Goal: Obtain resource: Download file/media

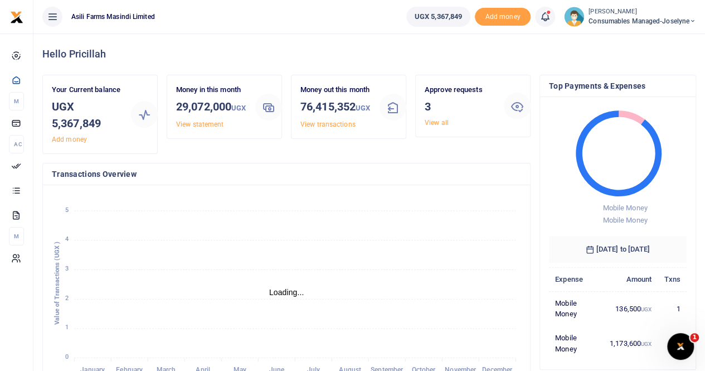
scroll to position [9, 9]
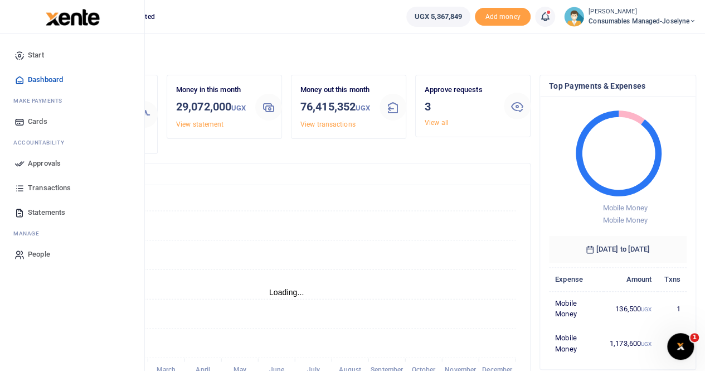
click at [61, 183] on span "Transactions" at bounding box center [49, 187] width 43 height 11
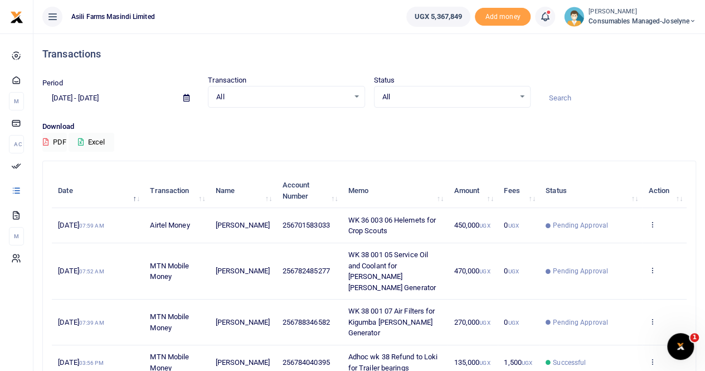
click at [188, 95] on icon at bounding box center [186, 97] width 6 height 7
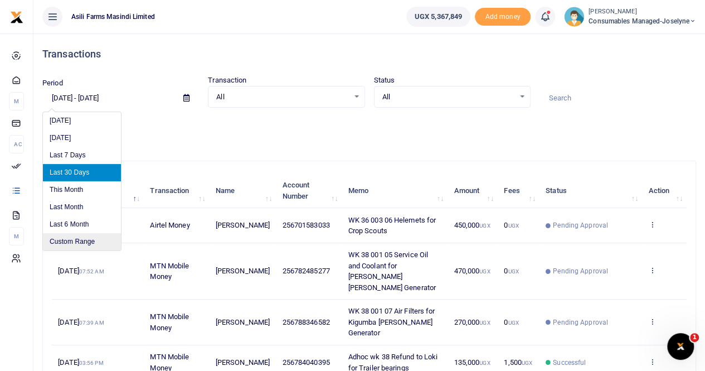
click at [87, 237] on li "Custom Range" at bounding box center [82, 241] width 78 height 17
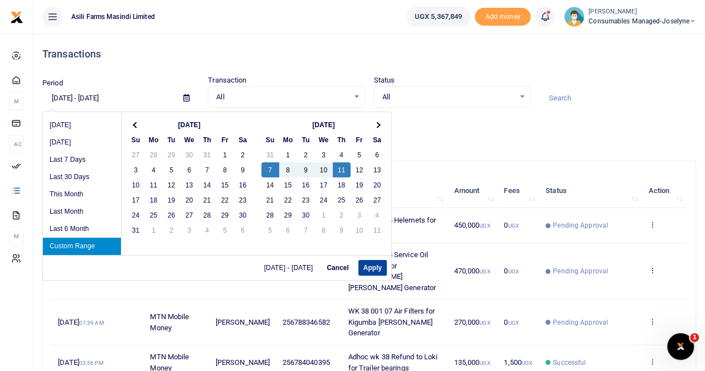
click at [367, 264] on button "Apply" at bounding box center [372, 268] width 28 height 16
type input "09/07/2025 - 09/11/2025"
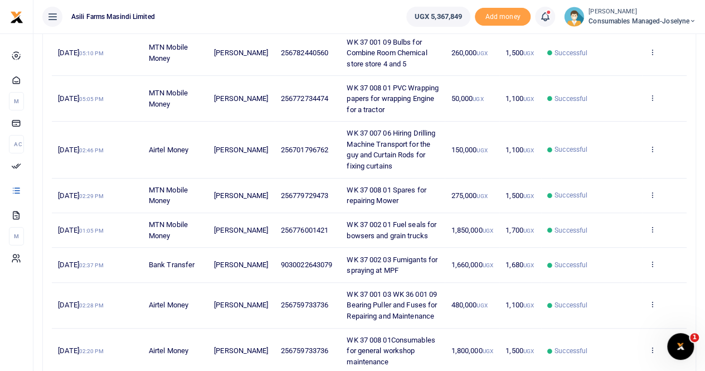
scroll to position [167, 0]
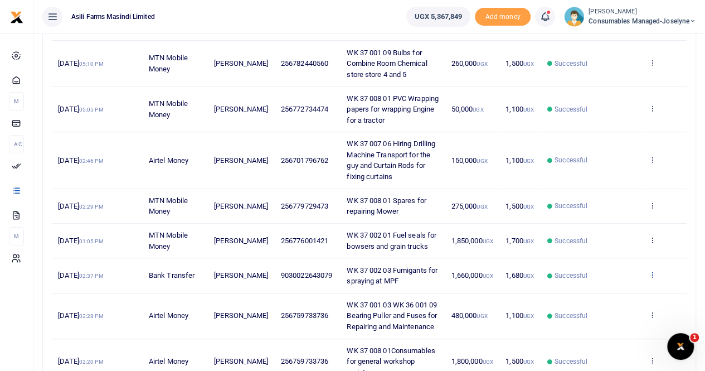
click at [652, 271] on icon at bounding box center [651, 274] width 7 height 8
click at [611, 288] on link "View details" at bounding box center [611, 293] width 88 height 16
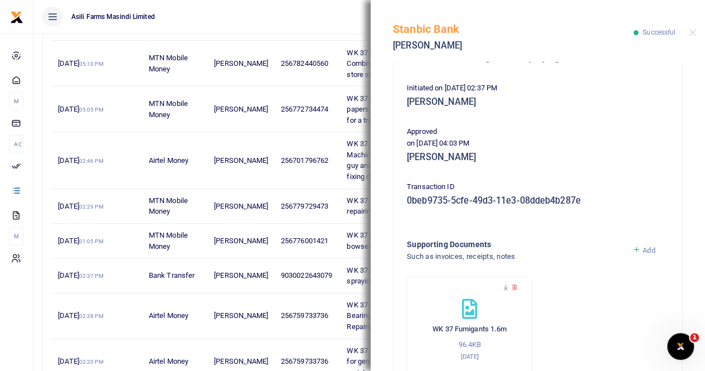
scroll to position [269, 0]
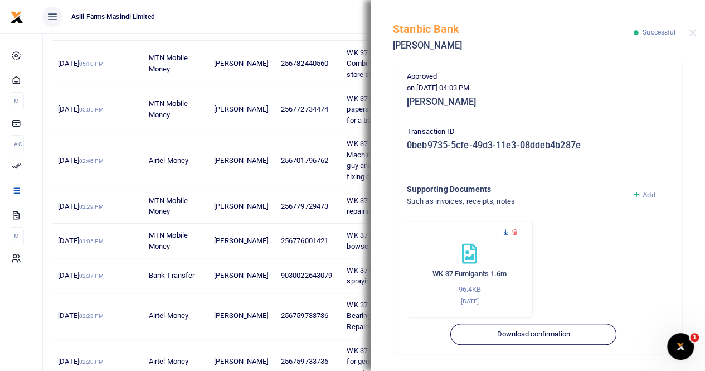
click at [503, 233] on icon at bounding box center [505, 232] width 7 height 7
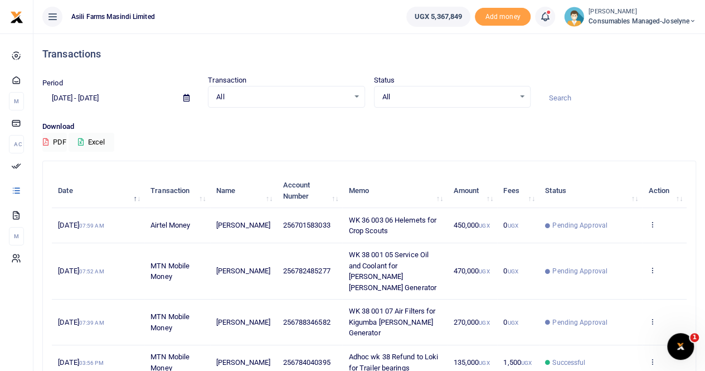
click at [185, 96] on icon at bounding box center [186, 97] width 6 height 7
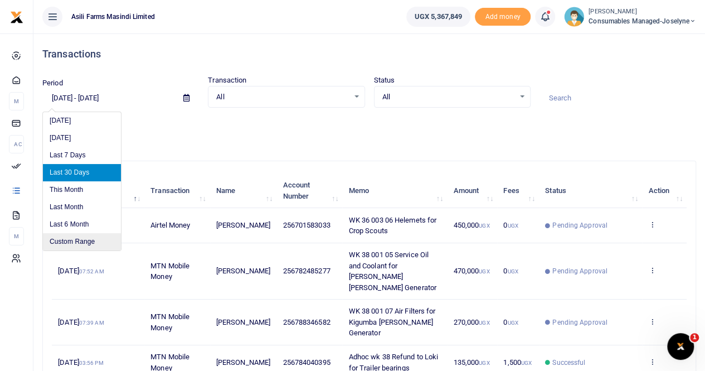
click at [95, 239] on li "Custom Range" at bounding box center [82, 241] width 78 height 17
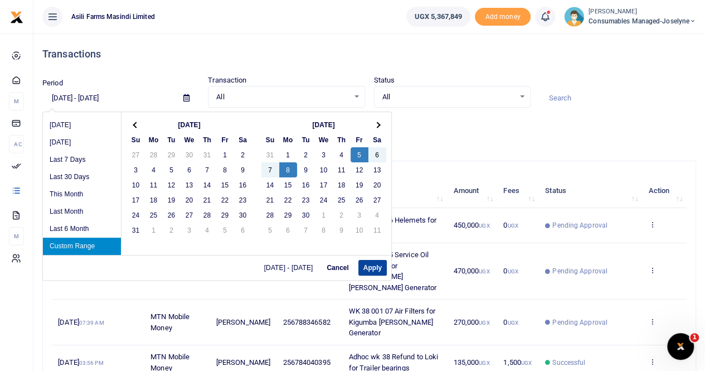
click at [366, 262] on button "Apply" at bounding box center [372, 268] width 28 height 16
type input "09/05/2025 - 09/08/2025"
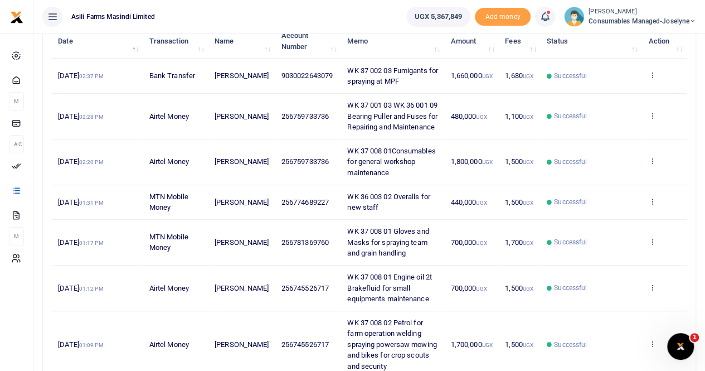
scroll to position [167, 0]
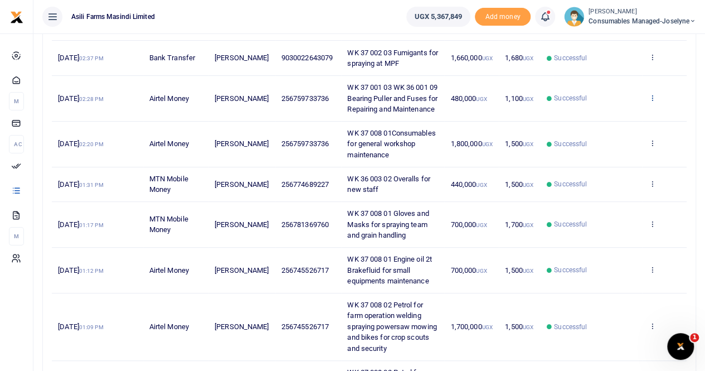
click at [651, 95] on icon at bounding box center [651, 98] width 7 height 8
click at [602, 116] on link "View details" at bounding box center [611, 116] width 88 height 16
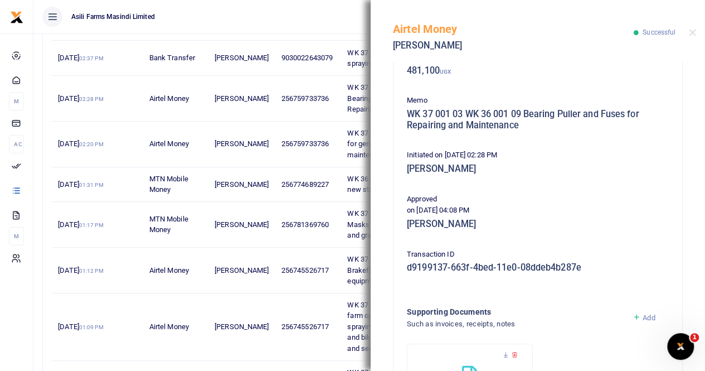
scroll to position [223, 0]
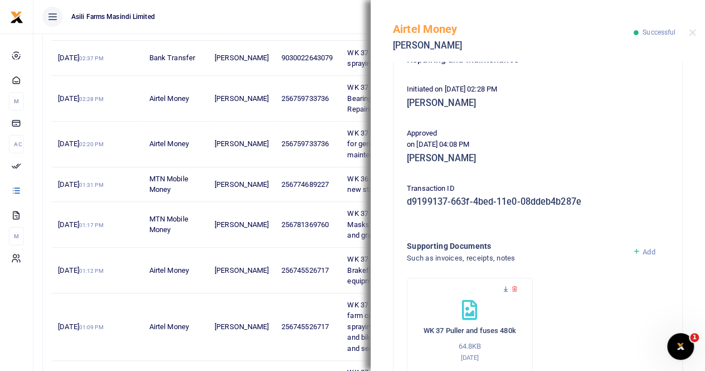
click at [504, 287] on icon at bounding box center [505, 288] width 7 height 7
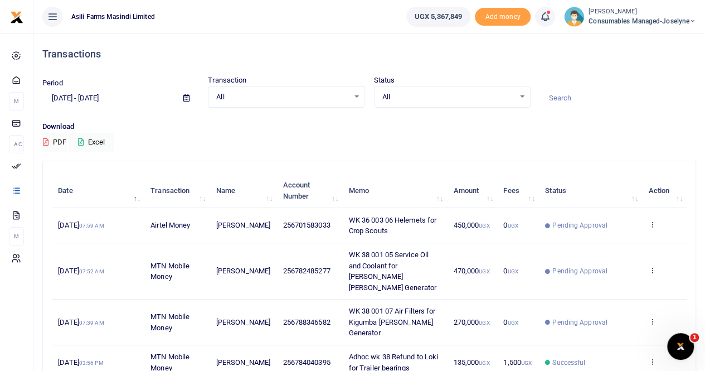
click at [178, 96] on span at bounding box center [186, 98] width 25 height 19
click at [186, 98] on icon at bounding box center [186, 97] width 6 height 7
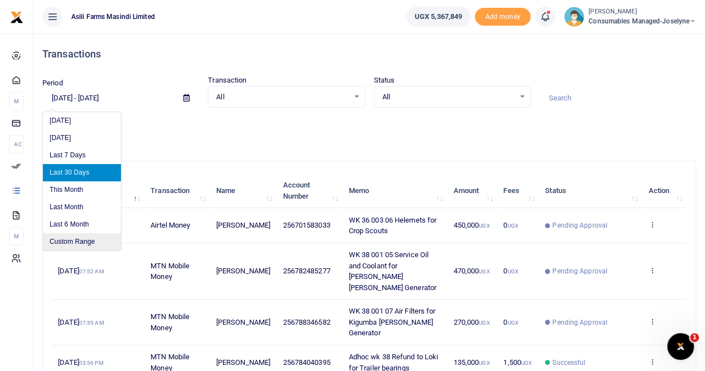
click at [82, 244] on li "Custom Range" at bounding box center [82, 241] width 78 height 17
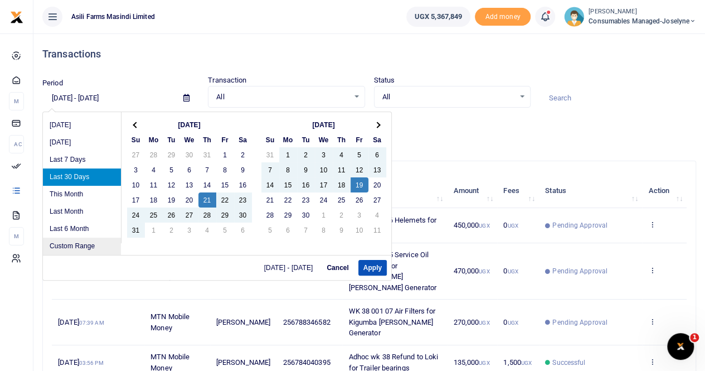
click at [84, 244] on li "Custom Range" at bounding box center [82, 245] width 78 height 17
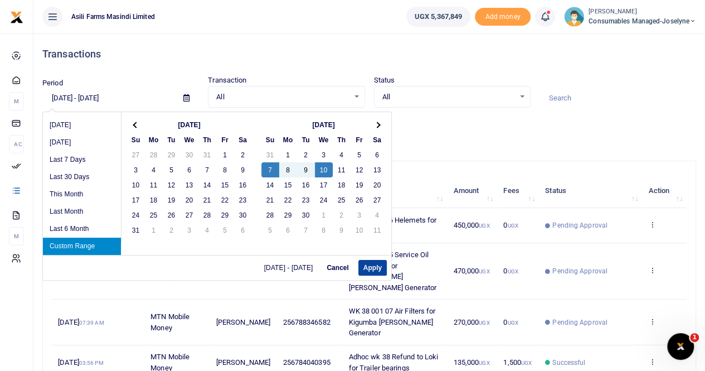
click at [368, 265] on button "Apply" at bounding box center [372, 268] width 28 height 16
type input "[DATE] - [DATE]"
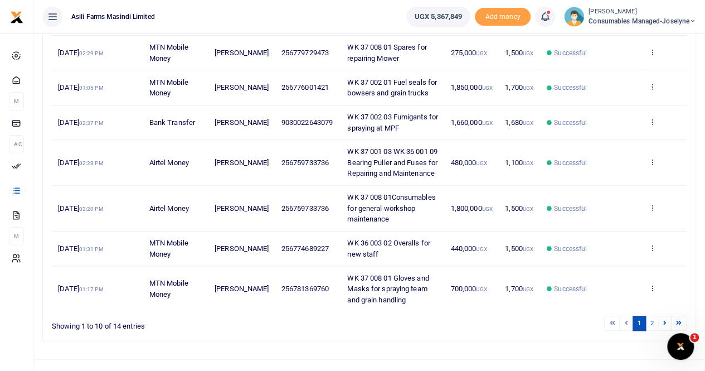
scroll to position [334, 0]
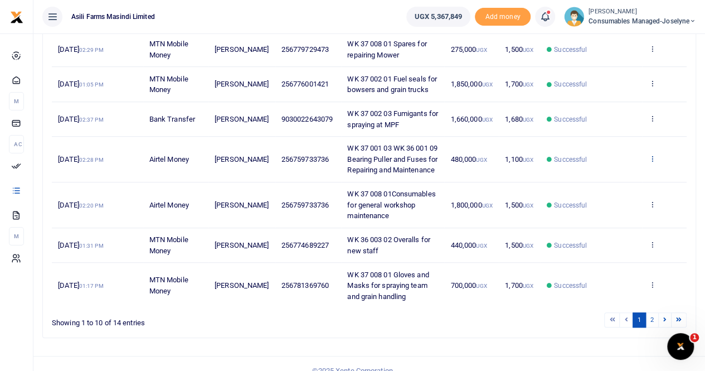
click at [652, 155] on icon at bounding box center [651, 158] width 7 height 8
click at [617, 173] on link "View details" at bounding box center [611, 176] width 88 height 16
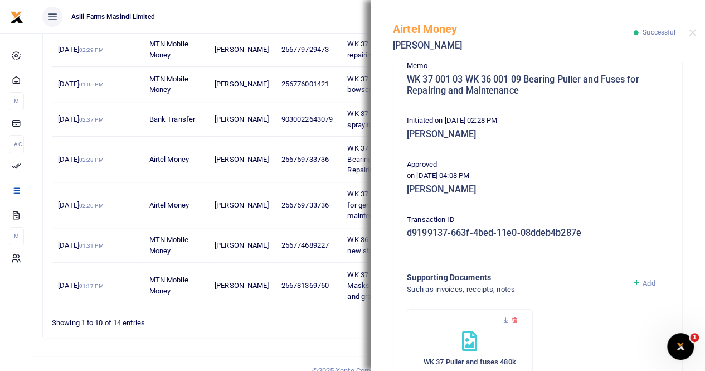
scroll to position [279, 0]
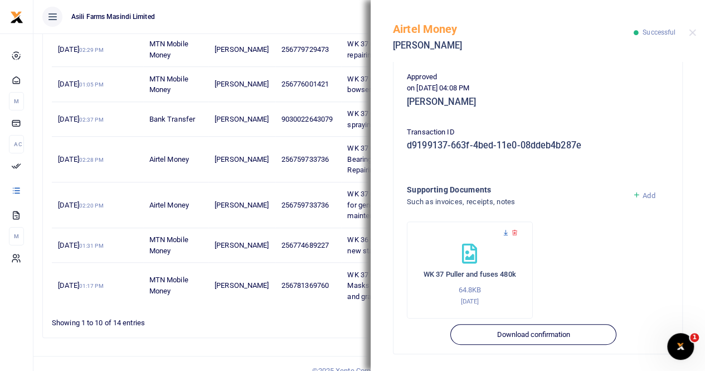
click at [506, 229] on icon at bounding box center [505, 232] width 7 height 7
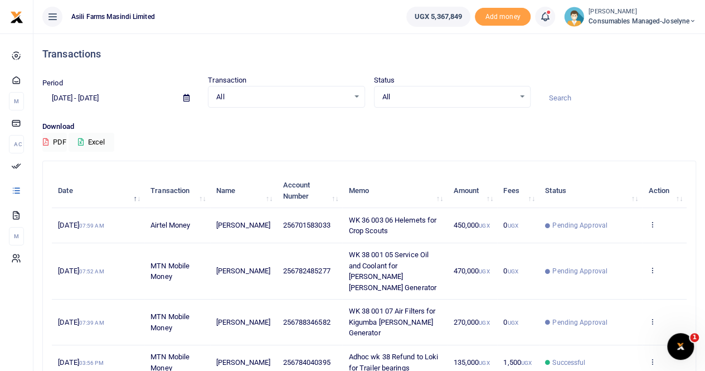
click at [186, 96] on icon at bounding box center [186, 97] width 6 height 7
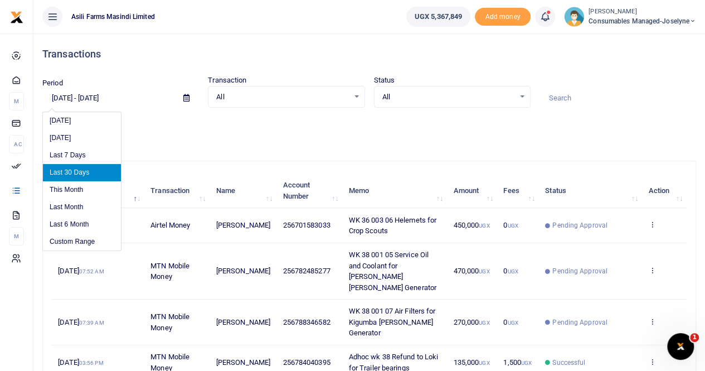
drag, startPoint x: 88, startPoint y: 242, endPoint x: 139, endPoint y: 226, distance: 53.9
click at [88, 242] on li "Custom Range" at bounding box center [82, 241] width 78 height 17
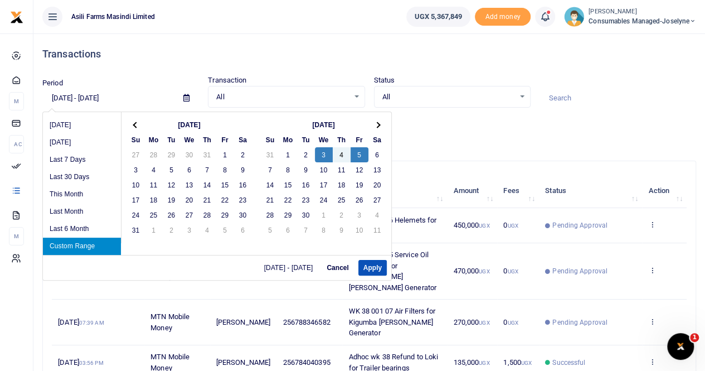
drag, startPoint x: 355, startPoint y: 152, endPoint x: 357, endPoint y: 160, distance: 8.1
click at [366, 264] on button "Apply" at bounding box center [372, 268] width 28 height 16
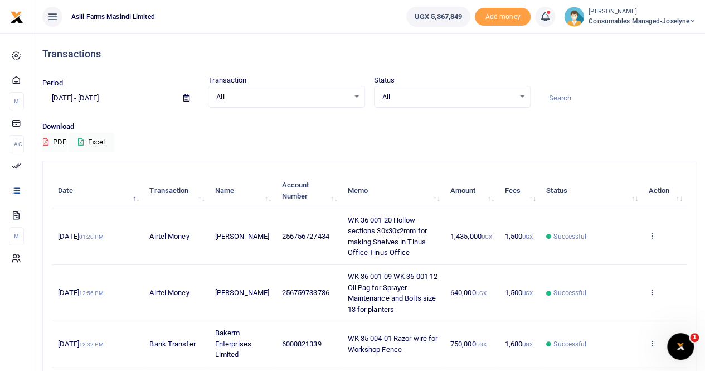
click at [185, 98] on icon at bounding box center [186, 97] width 6 height 7
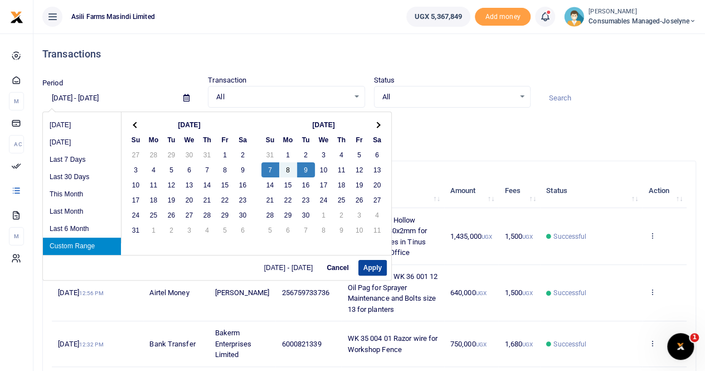
click at [373, 269] on button "Apply" at bounding box center [372, 268] width 28 height 16
type input "[DATE] - [DATE]"
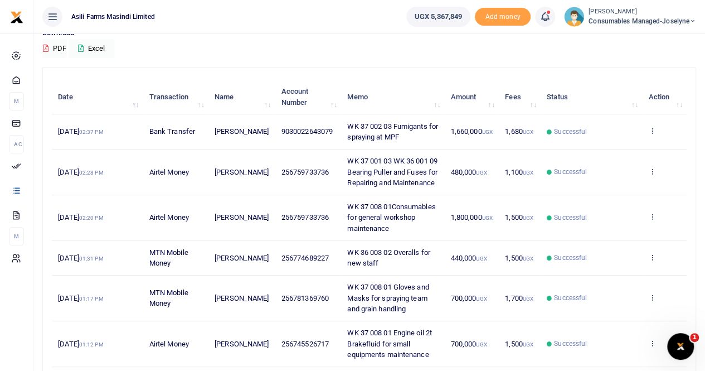
scroll to position [111, 0]
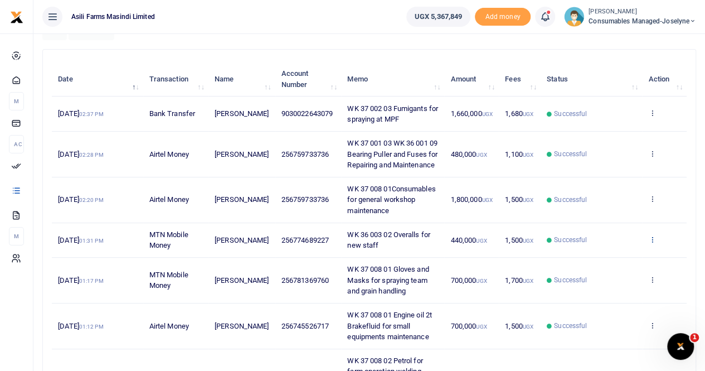
click at [652, 236] on icon at bounding box center [651, 239] width 7 height 8
click at [611, 252] on link "View details" at bounding box center [611, 257] width 88 height 16
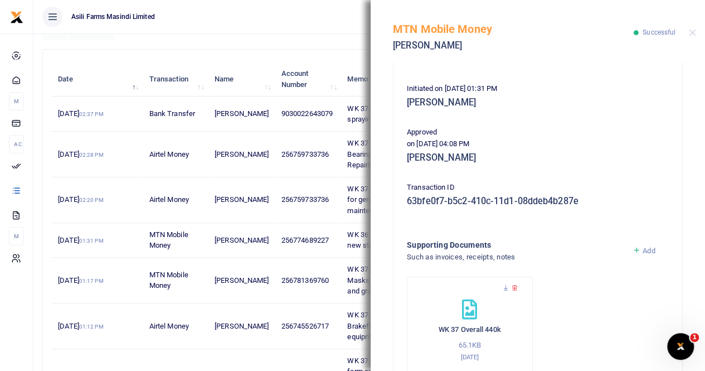
scroll to position [223, 0]
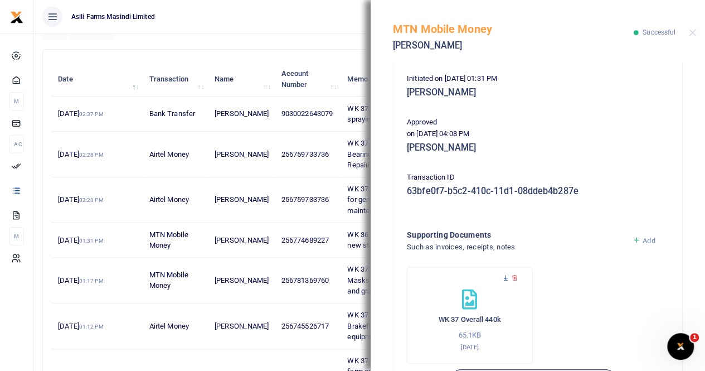
click at [506, 278] on icon at bounding box center [505, 277] width 7 height 7
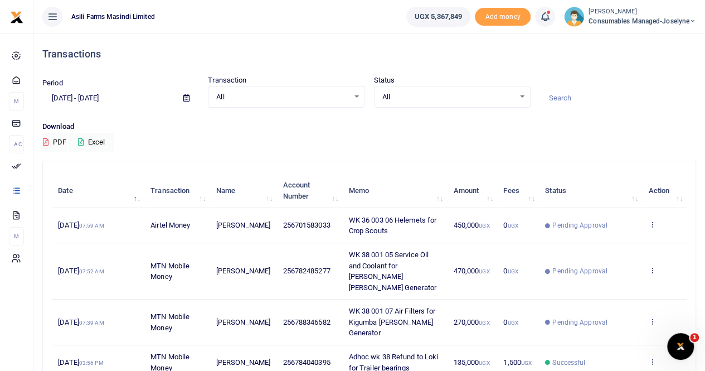
click at [184, 95] on icon at bounding box center [186, 97] width 6 height 7
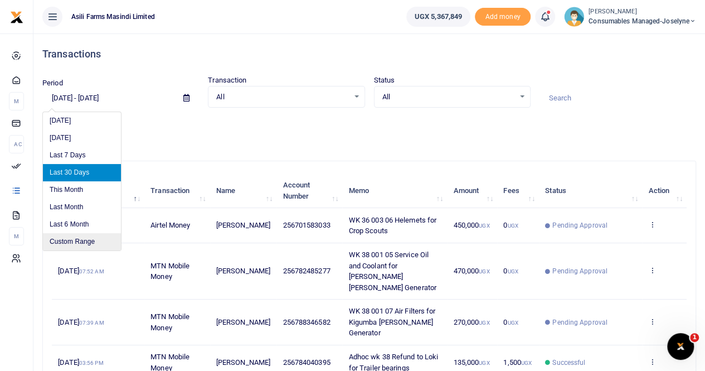
click at [87, 238] on li "Custom Range" at bounding box center [82, 241] width 78 height 17
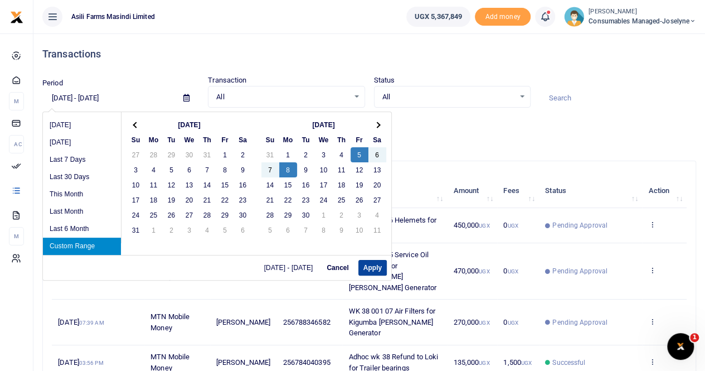
click at [371, 267] on button "Apply" at bounding box center [372, 268] width 28 height 16
type input "[DATE] - [DATE]"
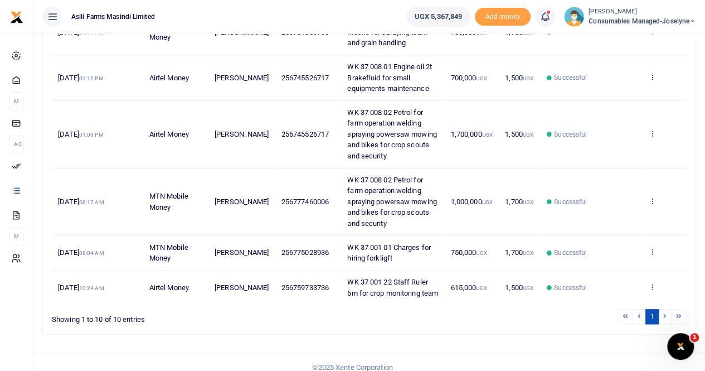
scroll to position [378, 0]
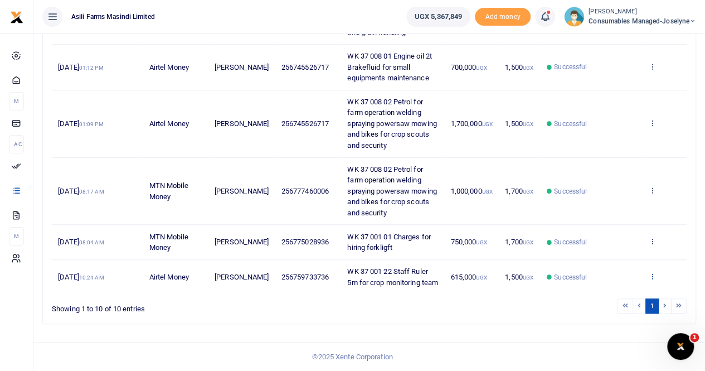
click at [652, 272] on icon at bounding box center [651, 276] width 7 height 8
click at [610, 227] on link "View details" at bounding box center [611, 228] width 88 height 16
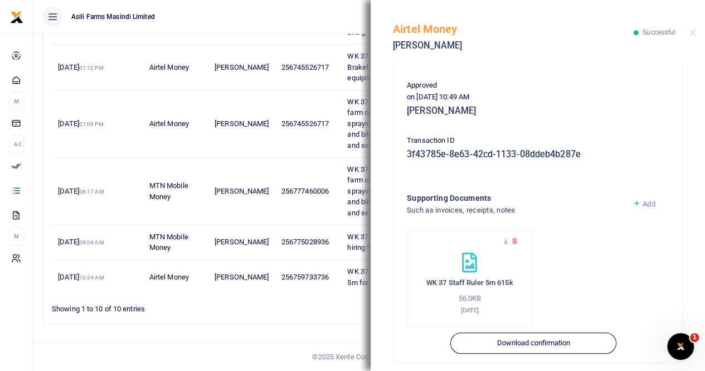
scroll to position [269, 0]
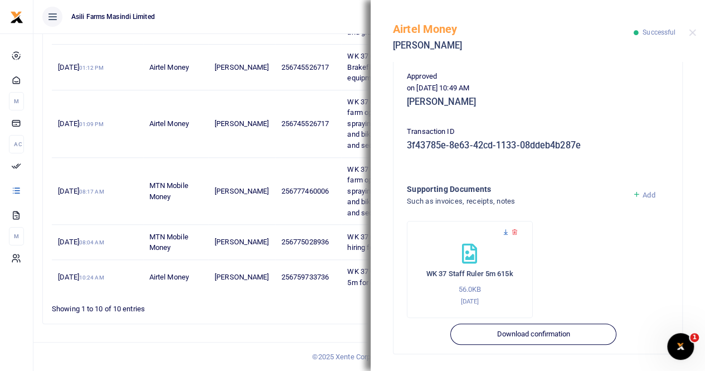
click at [503, 230] on icon at bounding box center [505, 232] width 7 height 7
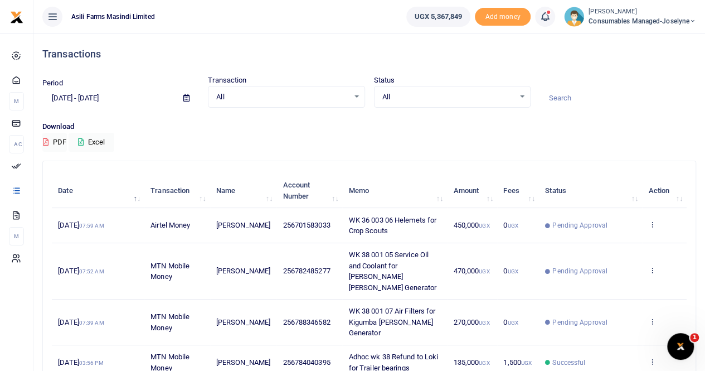
click at [187, 97] on icon at bounding box center [186, 97] width 6 height 7
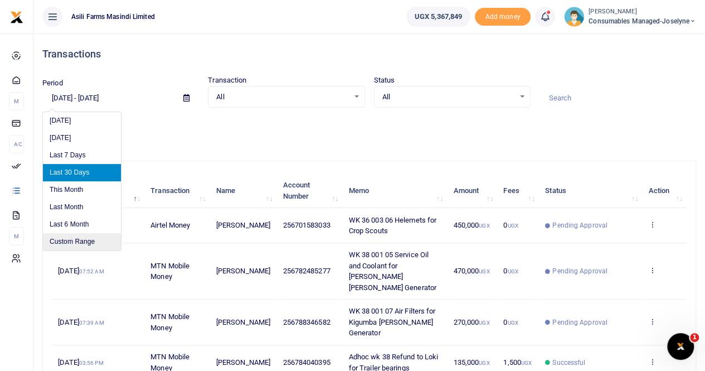
click at [72, 239] on li "Custom Range" at bounding box center [82, 241] width 78 height 17
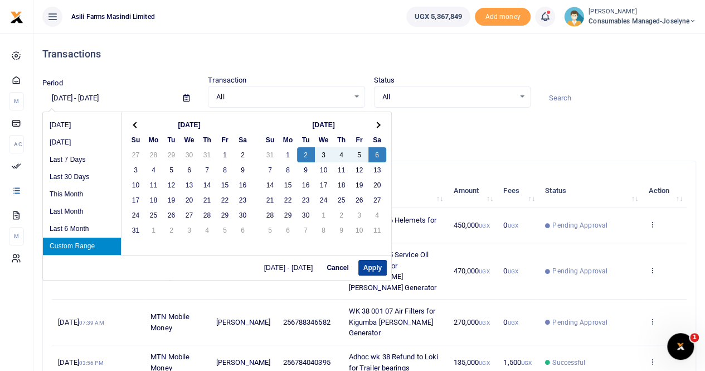
click at [373, 264] on button "Apply" at bounding box center [372, 268] width 28 height 16
type input "09/02/2025 - 09/06/2025"
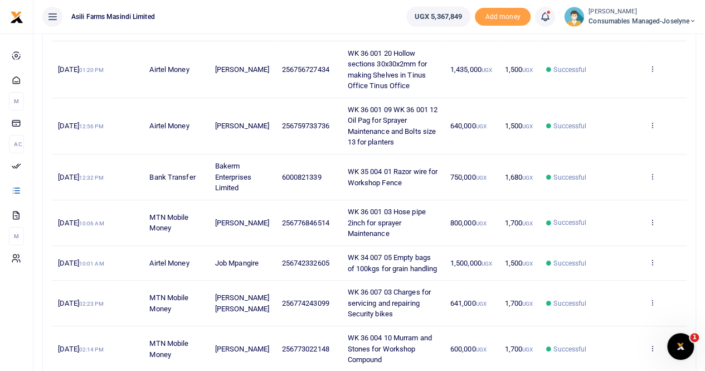
scroll to position [223, 0]
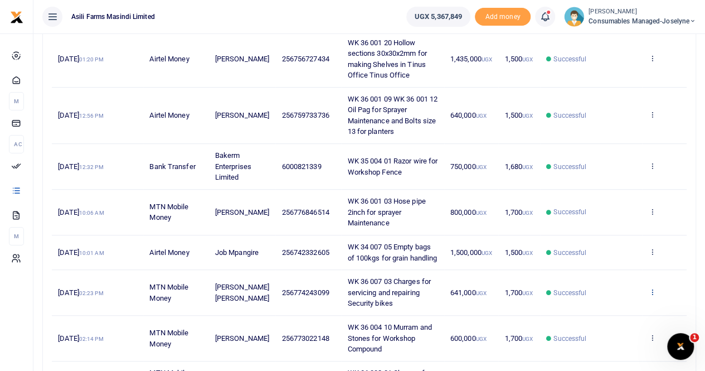
click at [654, 288] on icon at bounding box center [651, 292] width 7 height 8
click at [616, 310] on link "View details" at bounding box center [611, 310] width 88 height 16
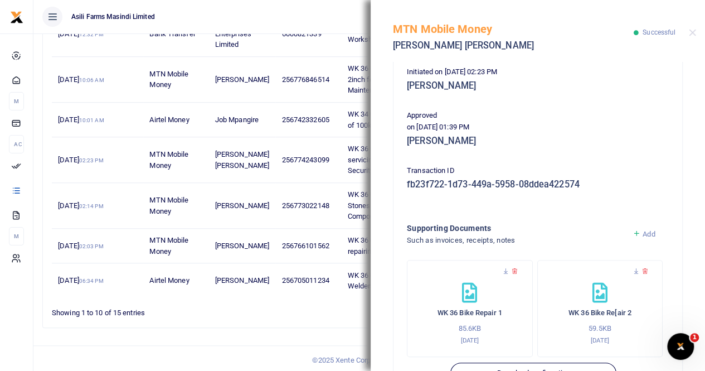
scroll to position [279, 0]
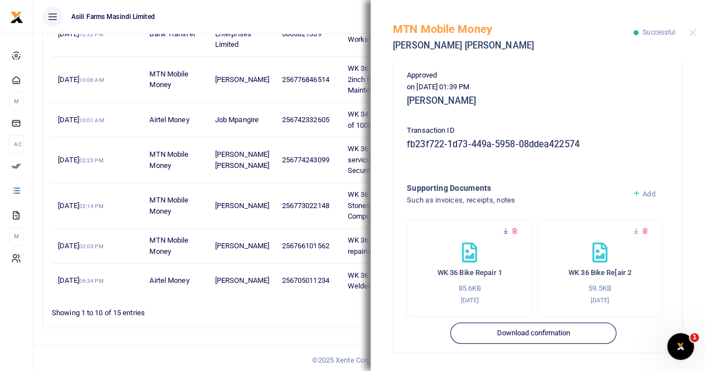
click at [505, 229] on icon at bounding box center [505, 230] width 7 height 7
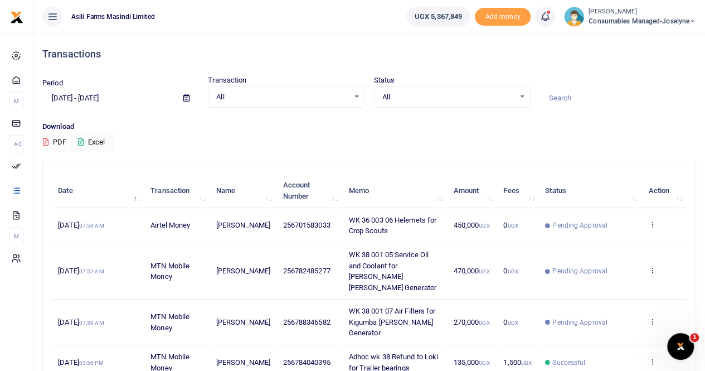
click at [183, 96] on icon at bounding box center [186, 97] width 6 height 7
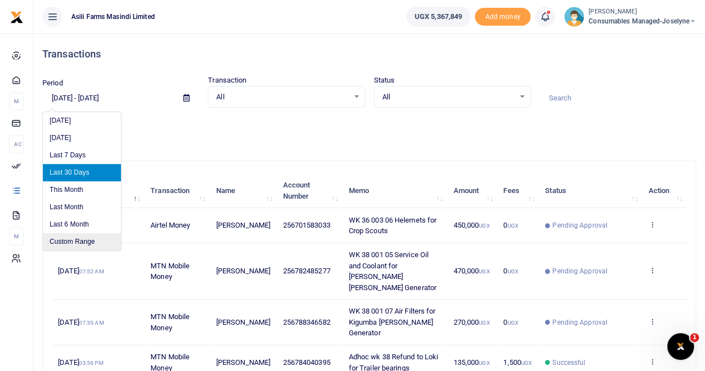
click at [87, 237] on li "Custom Range" at bounding box center [82, 241] width 78 height 17
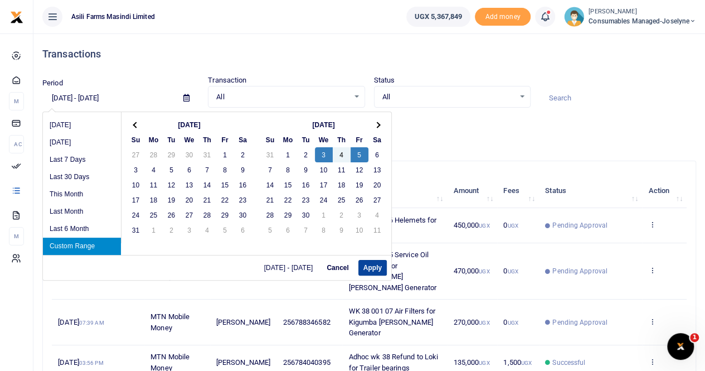
click at [379, 267] on button "Apply" at bounding box center [372, 268] width 28 height 16
type input "[DATE] - [DATE]"
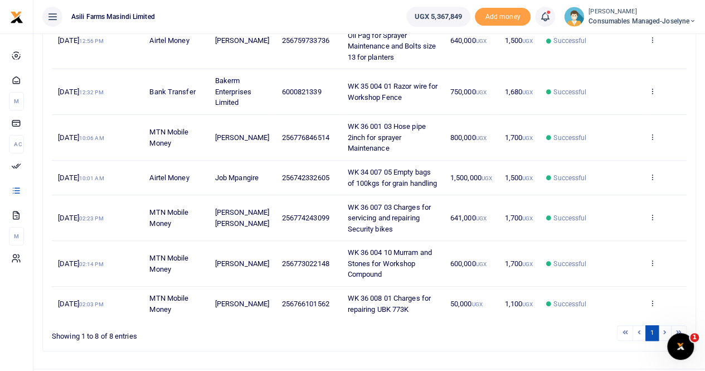
scroll to position [276, 0]
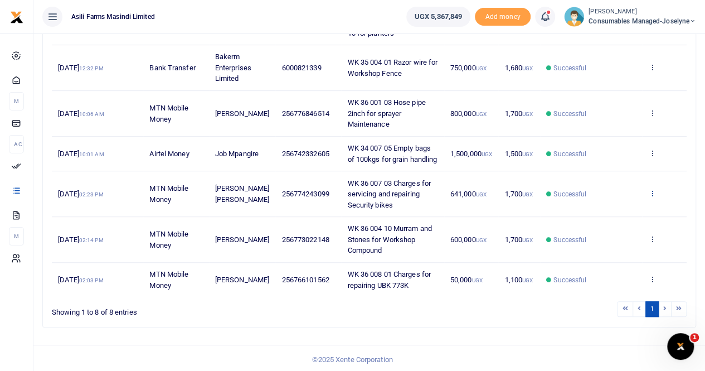
click at [652, 189] on icon at bounding box center [651, 193] width 7 height 8
click at [609, 209] on link "View details" at bounding box center [611, 211] width 88 height 16
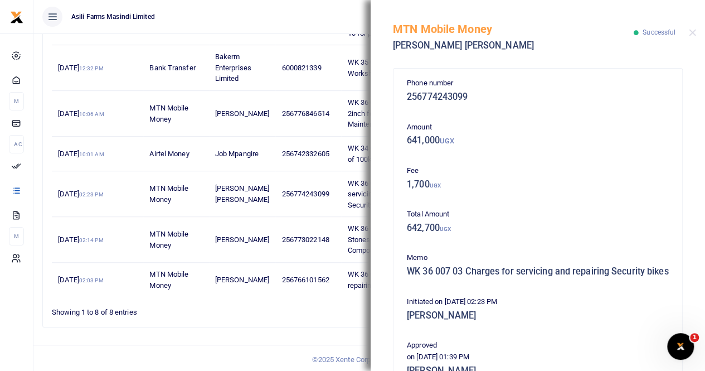
scroll to position [223, 0]
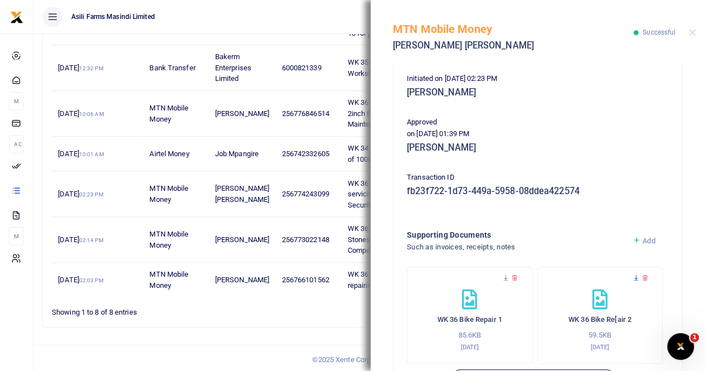
click at [633, 281] on icon at bounding box center [636, 277] width 7 height 7
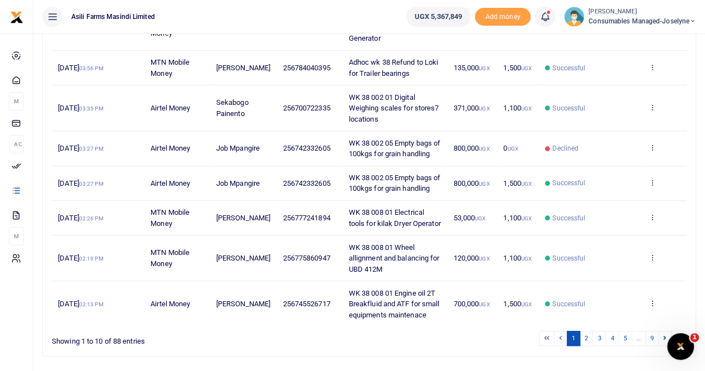
scroll to position [302, 0]
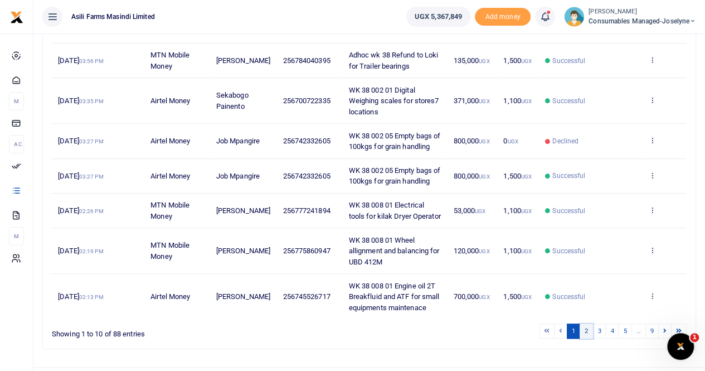
click at [586, 323] on link "2" at bounding box center [586, 330] width 13 height 15
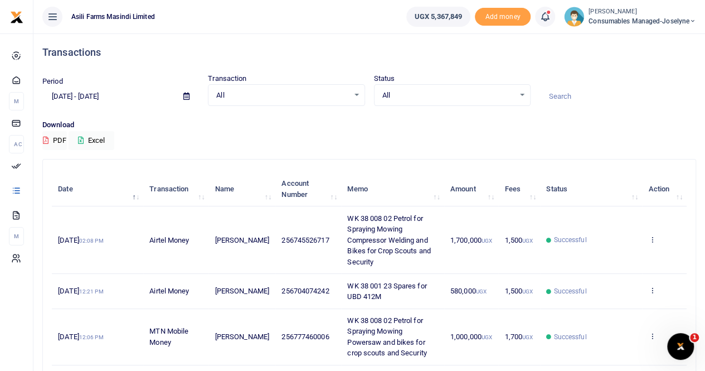
scroll to position [0, 0]
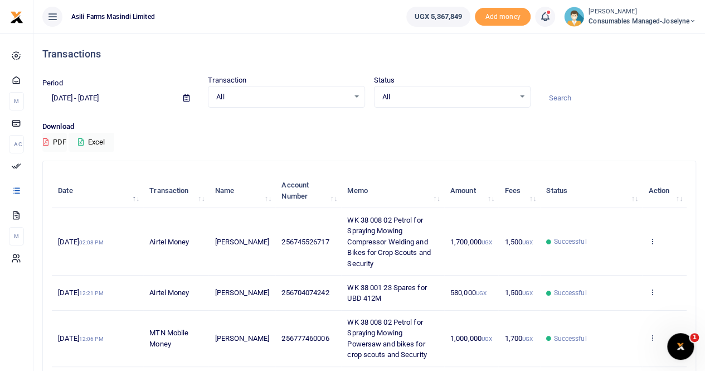
click at [184, 98] on icon at bounding box center [186, 97] width 6 height 7
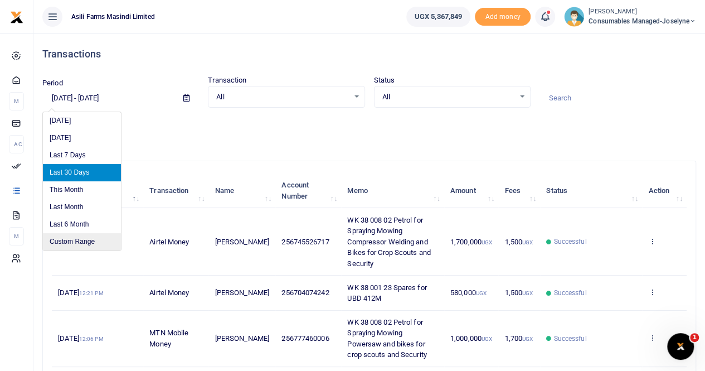
click at [73, 239] on li "Custom Range" at bounding box center [82, 241] width 78 height 17
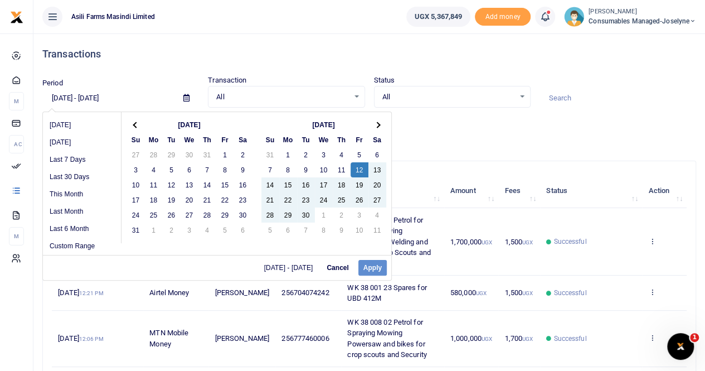
click at [366, 268] on div "[DATE] - [DATE] Cancel Apply" at bounding box center [217, 267] width 348 height 25
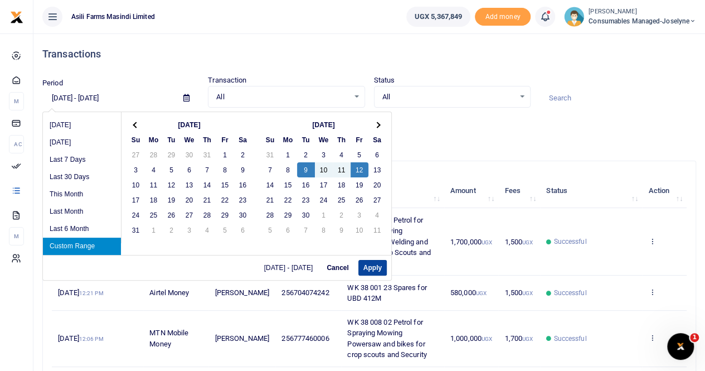
click at [369, 268] on button "Apply" at bounding box center [372, 268] width 28 height 16
type input "[DATE] - [DATE]"
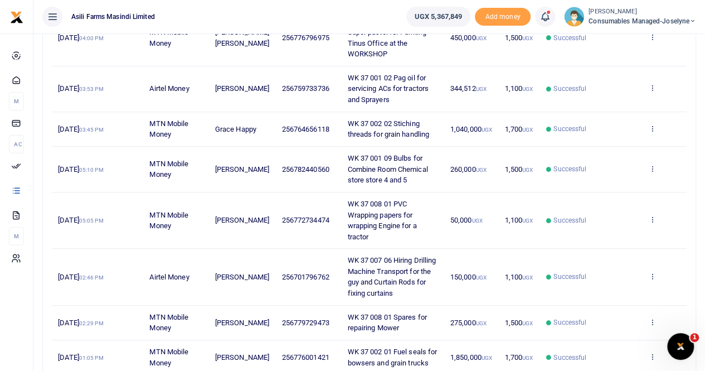
scroll to position [279, 0]
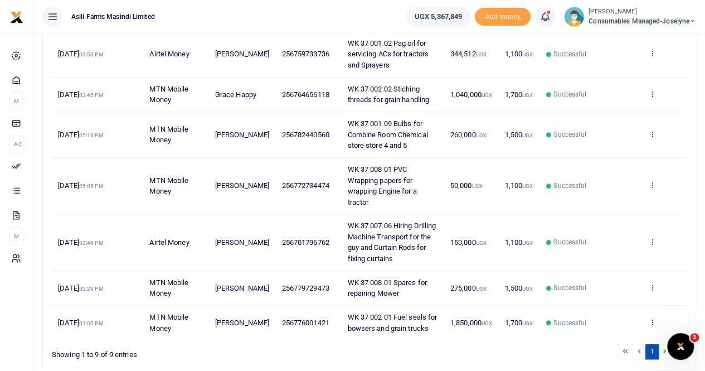
click at [653, 238] on icon at bounding box center [651, 241] width 7 height 8
click at [620, 260] on link "View details" at bounding box center [611, 259] width 88 height 16
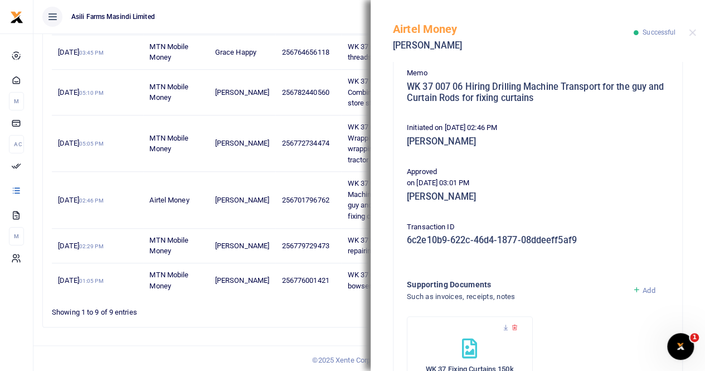
scroll to position [279, 0]
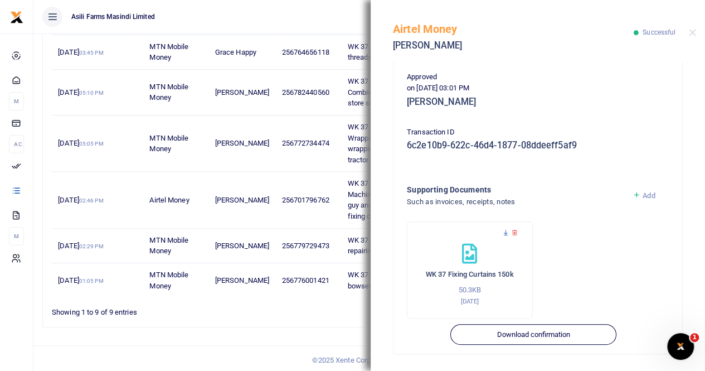
click at [505, 231] on icon at bounding box center [505, 232] width 7 height 7
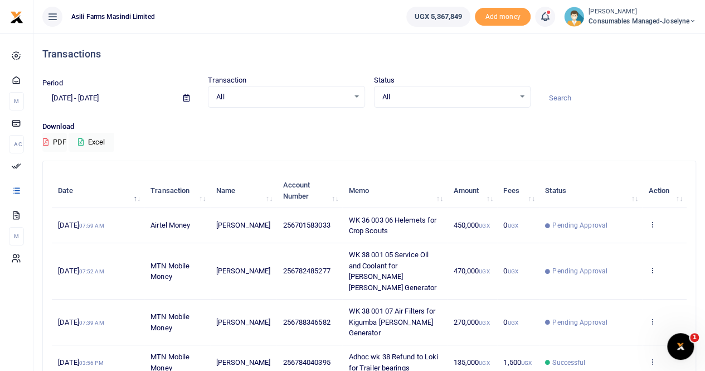
click at [187, 98] on icon at bounding box center [186, 97] width 6 height 7
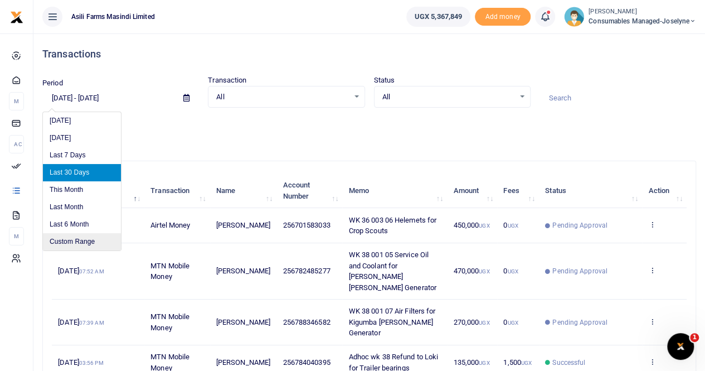
click at [99, 239] on li "Custom Range" at bounding box center [82, 241] width 78 height 17
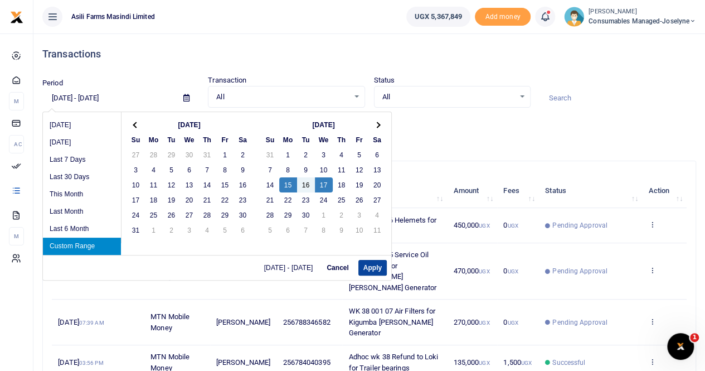
click at [368, 265] on button "Apply" at bounding box center [372, 268] width 28 height 16
type input "[DATE] - [DATE]"
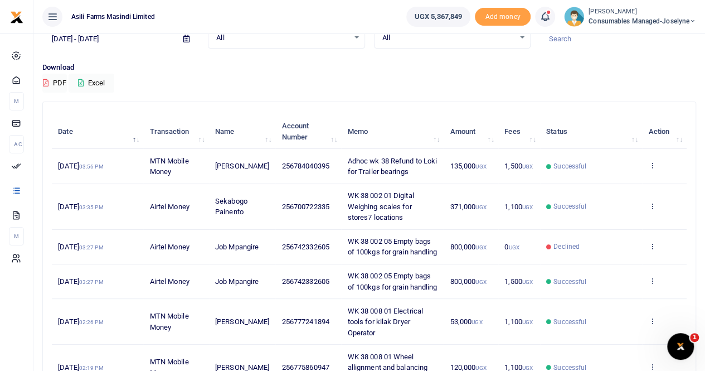
scroll to position [56, 0]
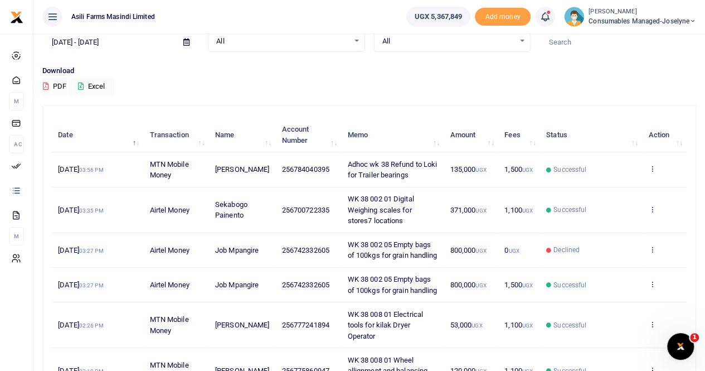
click at [650, 166] on icon at bounding box center [651, 168] width 7 height 8
click at [616, 188] on link "View details" at bounding box center [611, 188] width 88 height 16
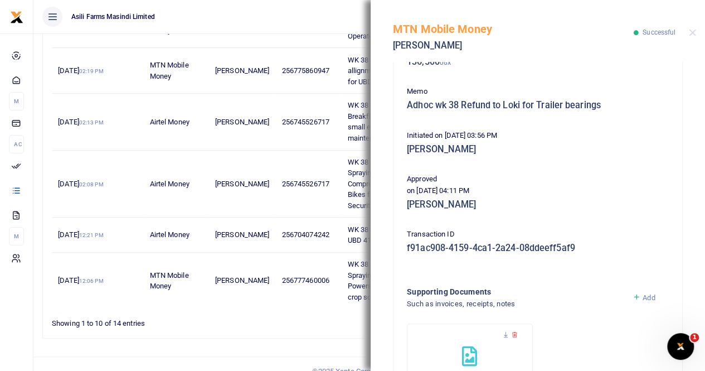
scroll to position [269, 0]
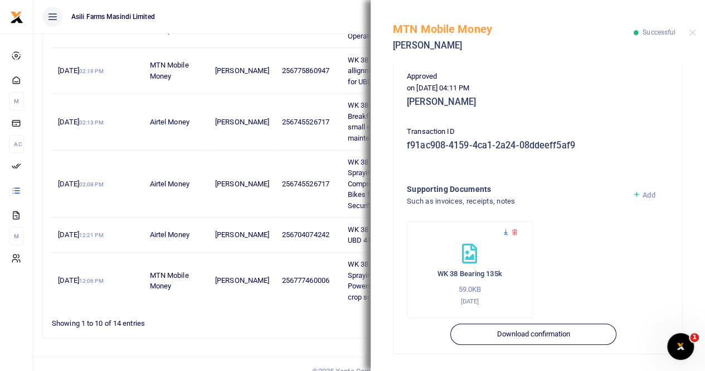
click at [503, 234] on icon at bounding box center [505, 232] width 7 height 7
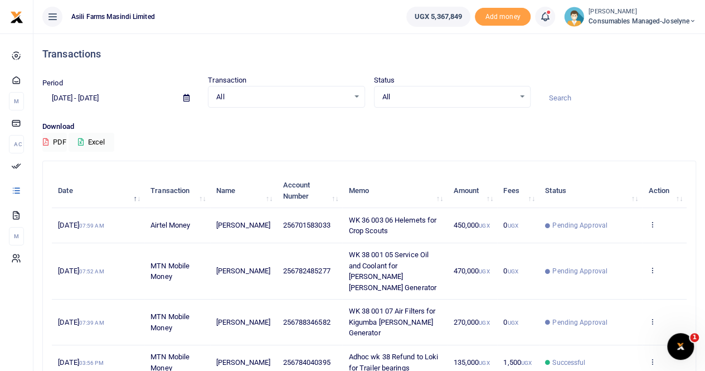
click at [184, 97] on icon at bounding box center [186, 97] width 6 height 7
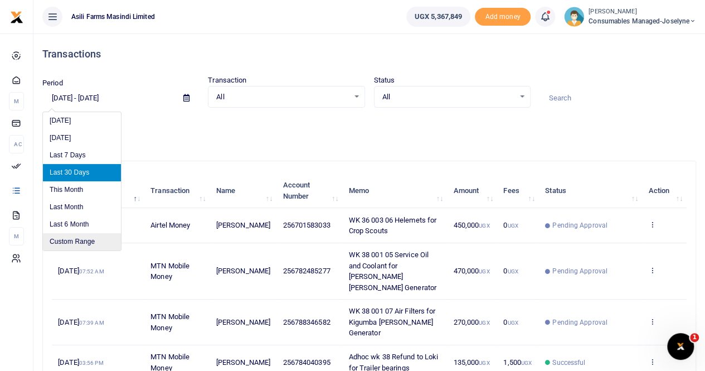
click at [82, 236] on li "Custom Range" at bounding box center [82, 241] width 78 height 17
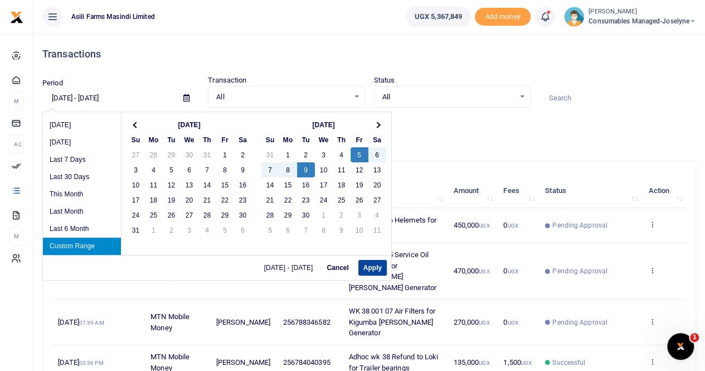
click at [368, 266] on button "Apply" at bounding box center [372, 268] width 28 height 16
type input "09/05/2025 - 09/09/2025"
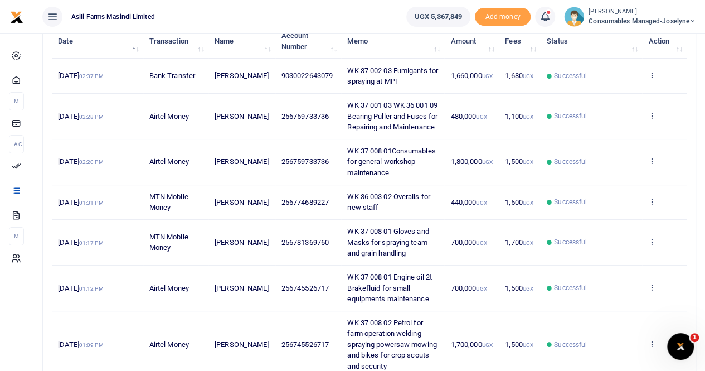
scroll to position [167, 0]
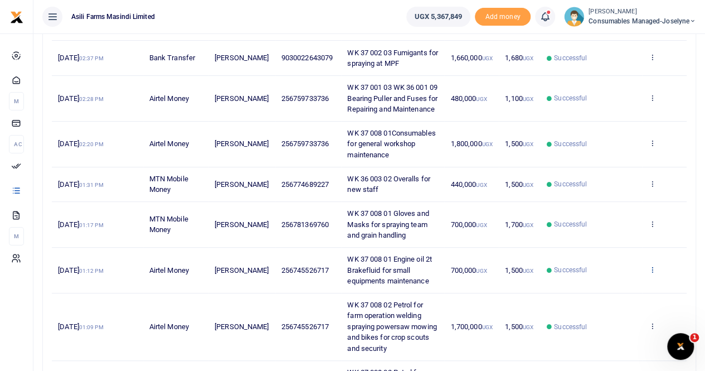
click at [649, 265] on icon at bounding box center [651, 269] width 7 height 8
click at [599, 285] on link "View details" at bounding box center [611, 287] width 88 height 16
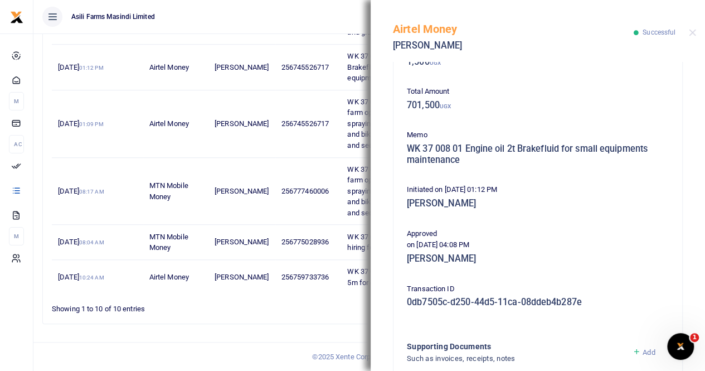
scroll to position [279, 0]
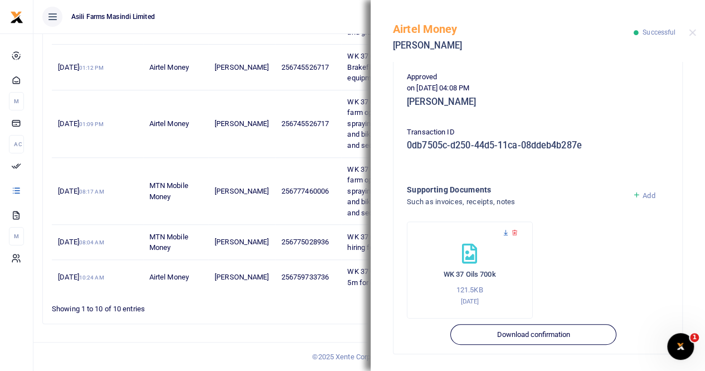
click at [502, 229] on icon at bounding box center [505, 232] width 7 height 7
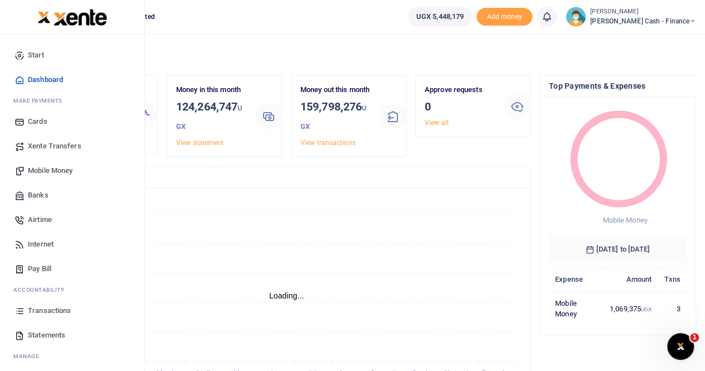
scroll to position [9, 9]
click at [46, 333] on span "Statements" at bounding box center [46, 334] width 37 height 11
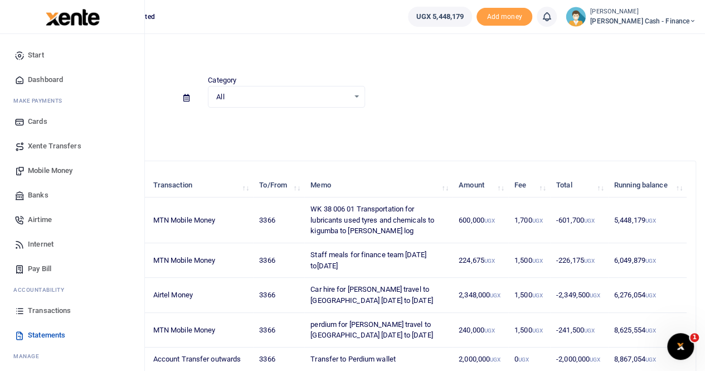
click at [47, 307] on span "Transactions" at bounding box center [49, 310] width 43 height 11
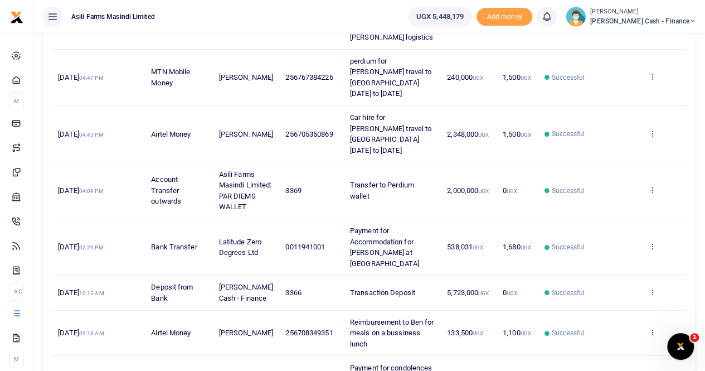
scroll to position [279, 0]
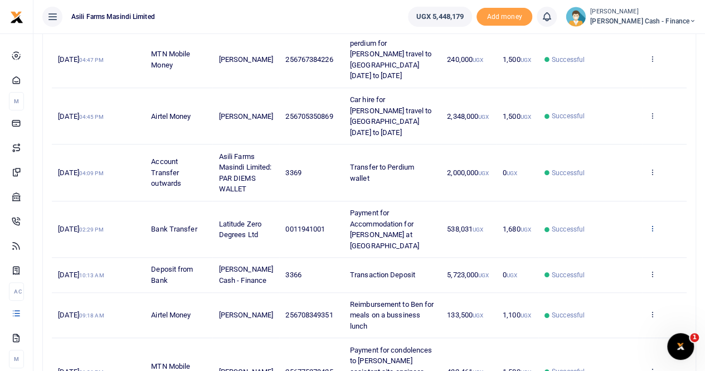
click at [654, 224] on icon at bounding box center [651, 228] width 7 height 8
click at [619, 234] on link "View details" at bounding box center [611, 235] width 88 height 16
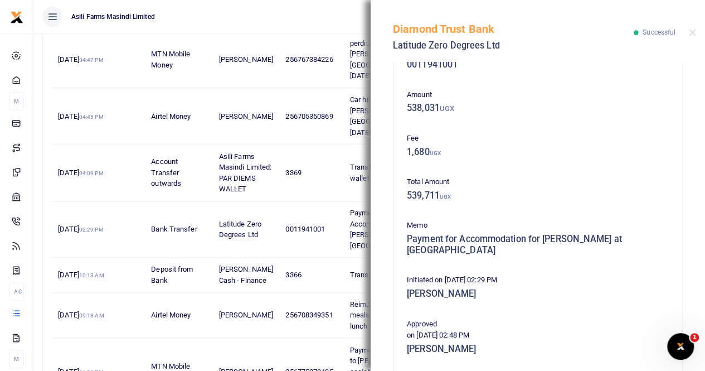
scroll to position [0, 0]
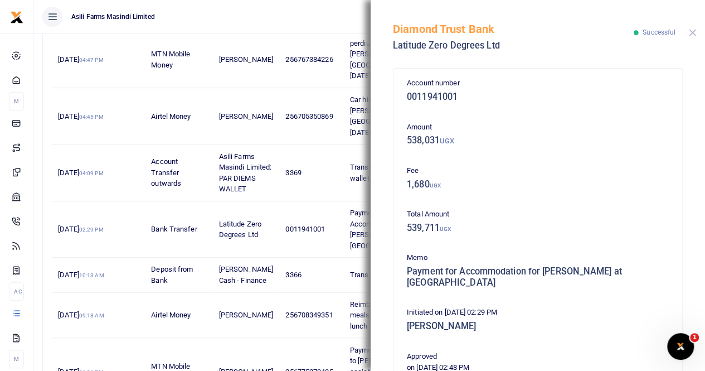
click at [694, 33] on button "Close" at bounding box center [692, 32] width 7 height 7
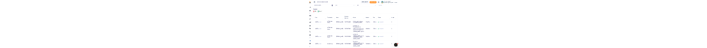
scroll to position [56, 0]
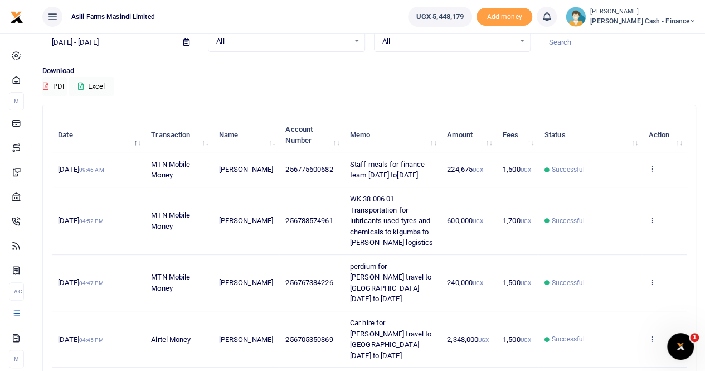
drag, startPoint x: 425, startPoint y: 32, endPoint x: 433, endPoint y: 3, distance: 30.0
click at [399, 30] on ul "Asili Farms Masindi Limited" at bounding box center [216, 16] width 366 height 33
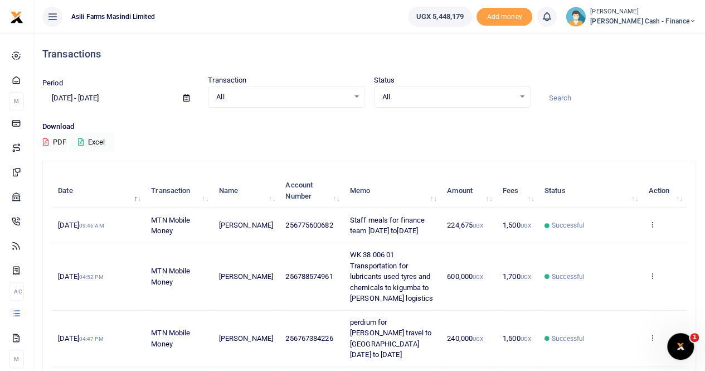
click at [183, 99] on icon at bounding box center [186, 97] width 6 height 7
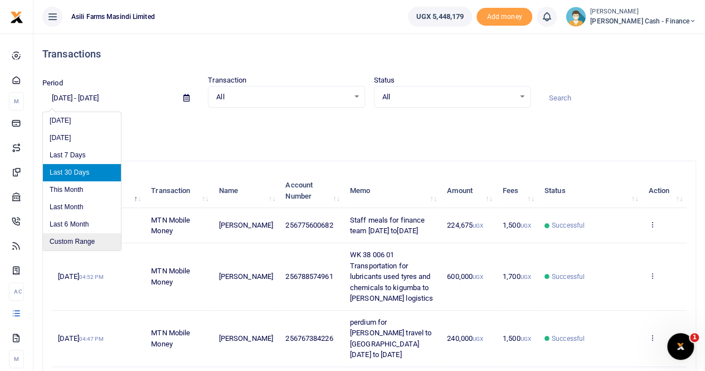
click at [65, 242] on li "Custom Range" at bounding box center [82, 241] width 78 height 17
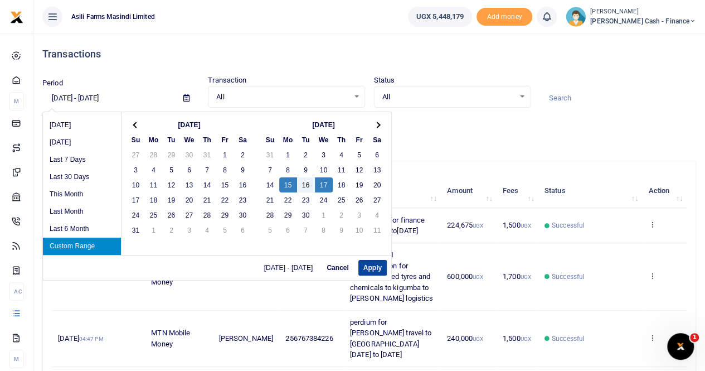
click at [366, 266] on button "Apply" at bounding box center [372, 268] width 28 height 16
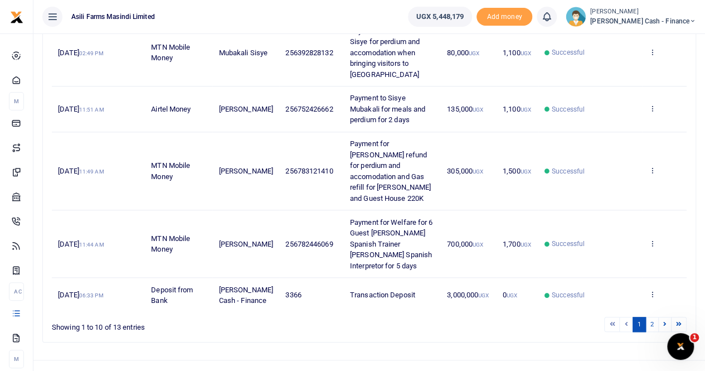
scroll to position [454, 0]
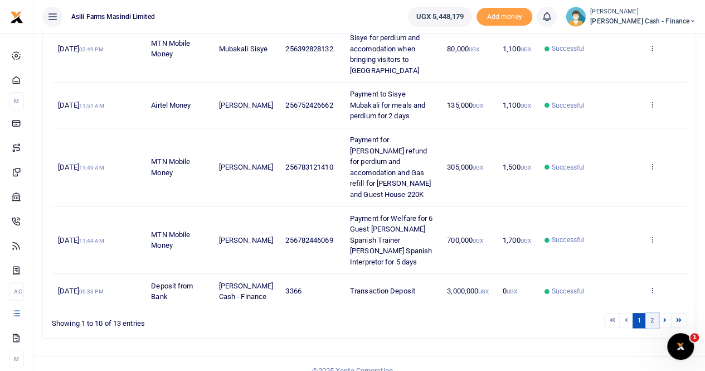
click at [655, 313] on link "2" at bounding box center [651, 320] width 13 height 15
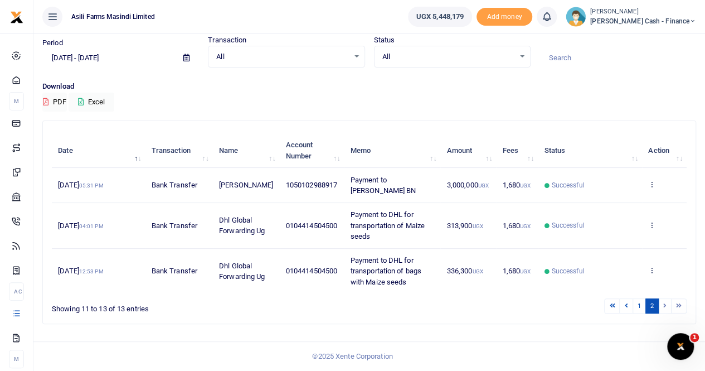
scroll to position [0, 0]
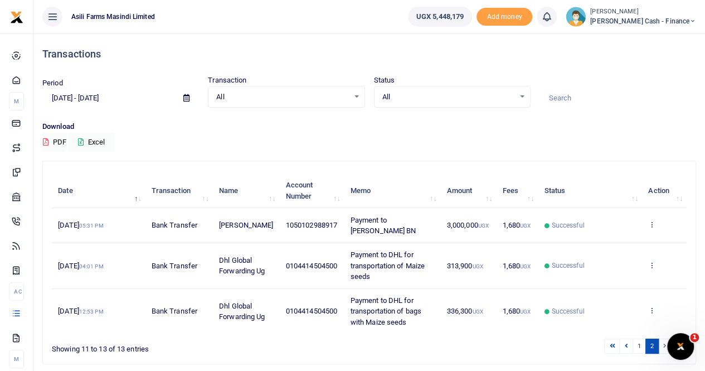
click at [185, 97] on icon at bounding box center [186, 97] width 6 height 7
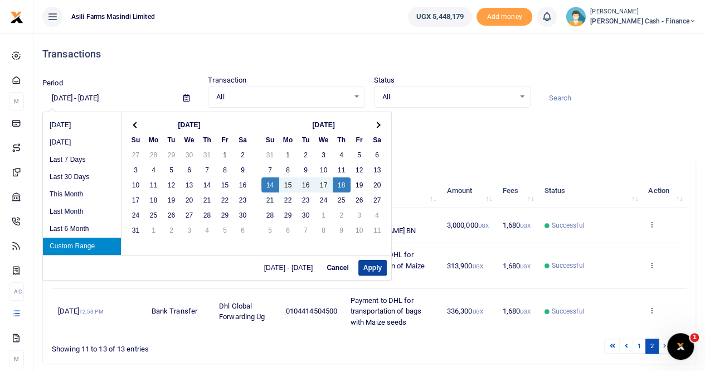
click at [373, 264] on button "Apply" at bounding box center [372, 268] width 28 height 16
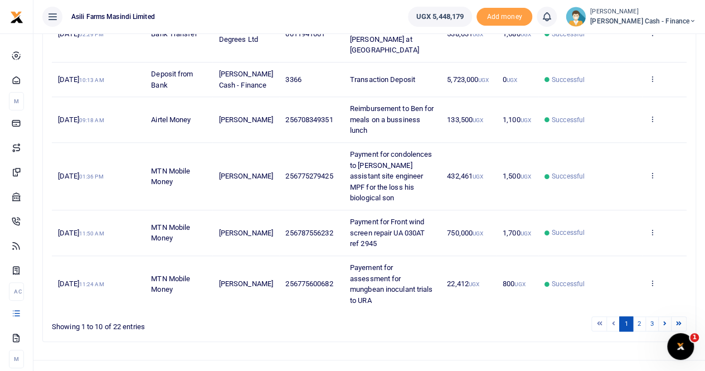
scroll to position [443, 0]
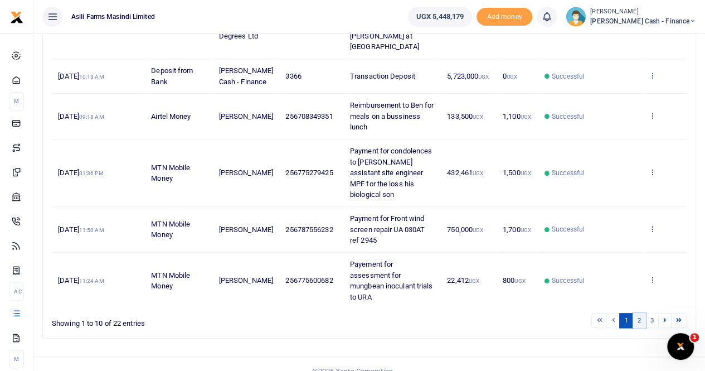
click at [639, 313] on link "2" at bounding box center [639, 320] width 13 height 15
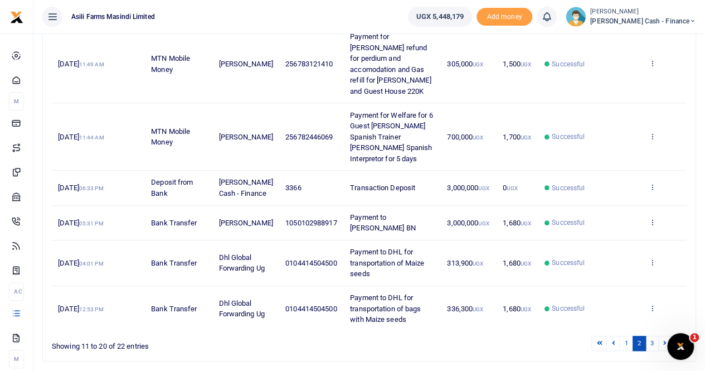
scroll to position [421, 0]
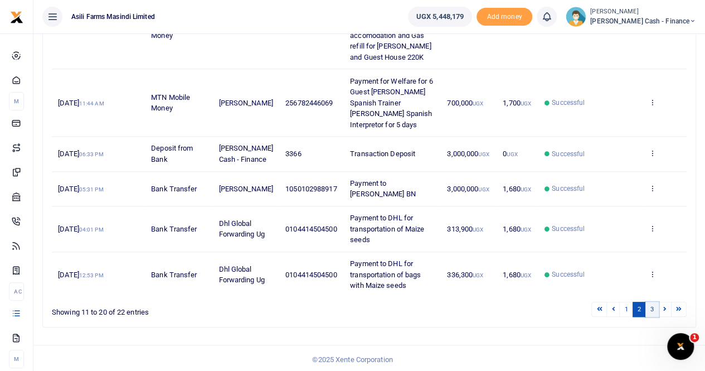
click at [651, 307] on link "3" at bounding box center [651, 309] width 13 height 15
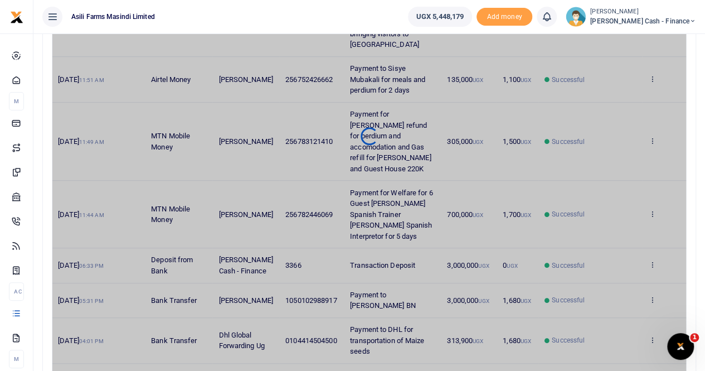
scroll to position [36, 0]
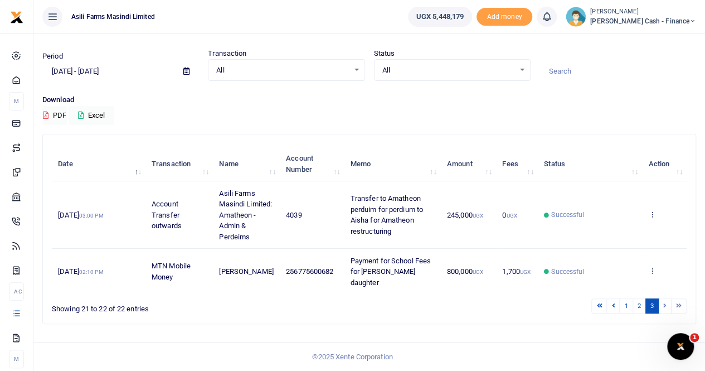
click at [183, 67] on icon at bounding box center [186, 70] width 6 height 7
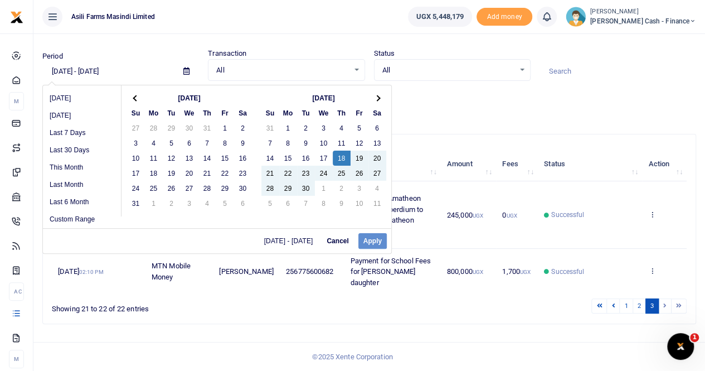
click at [368, 228] on div "09/10/2025 - 09/24/2025 Cancel Apply" at bounding box center [217, 240] width 348 height 25
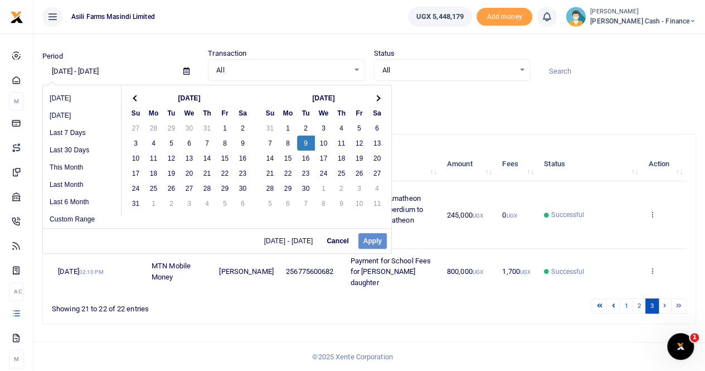
drag, startPoint x: 302, startPoint y: 132, endPoint x: 309, endPoint y: 133, distance: 6.9
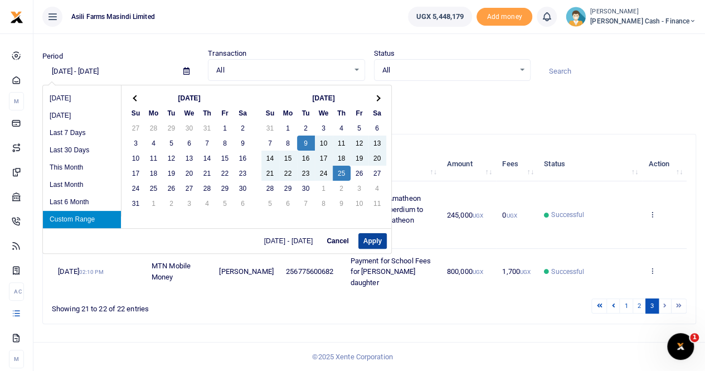
click at [374, 233] on button "Apply" at bounding box center [372, 241] width 28 height 16
type input "09/09/2025 - 09/25/2025"
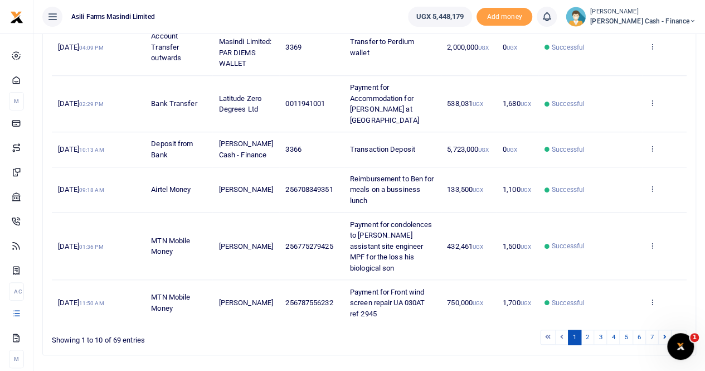
scroll to position [421, 0]
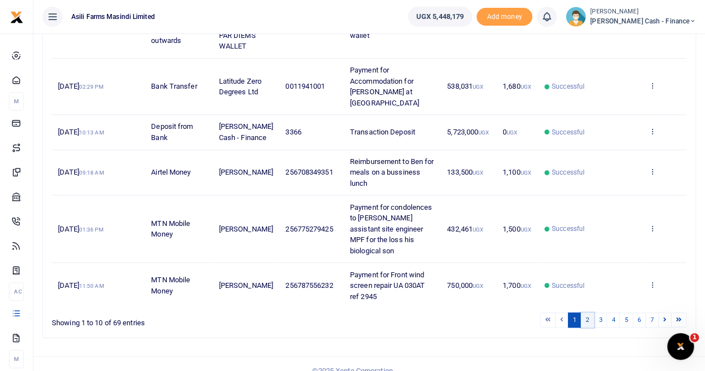
click at [592, 312] on link "2" at bounding box center [587, 319] width 13 height 15
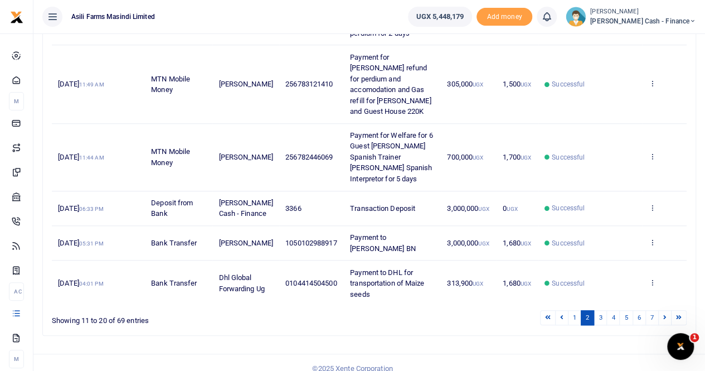
scroll to position [432, 0]
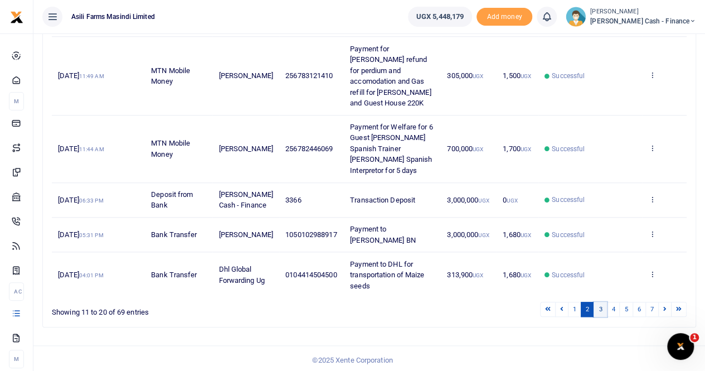
click at [602, 303] on link "3" at bounding box center [600, 309] width 13 height 15
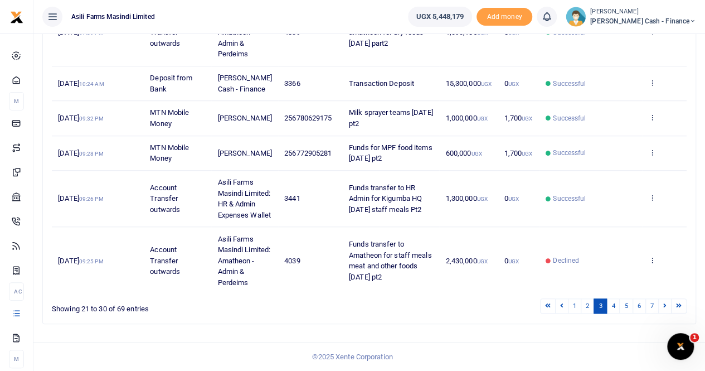
scroll to position [508, 0]
click at [615, 306] on link "4" at bounding box center [612, 305] width 13 height 15
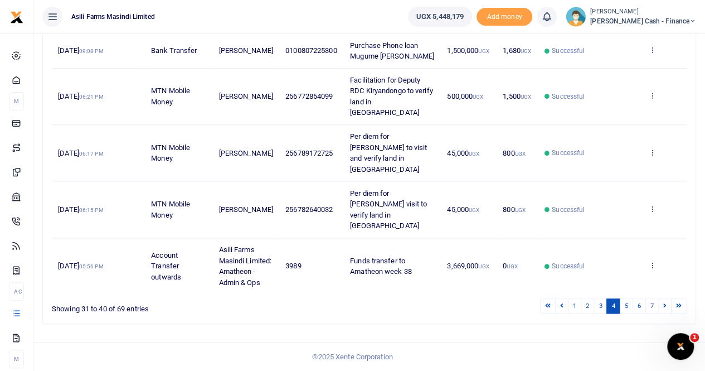
scroll to position [465, 0]
click at [628, 305] on link "5" at bounding box center [625, 305] width 13 height 15
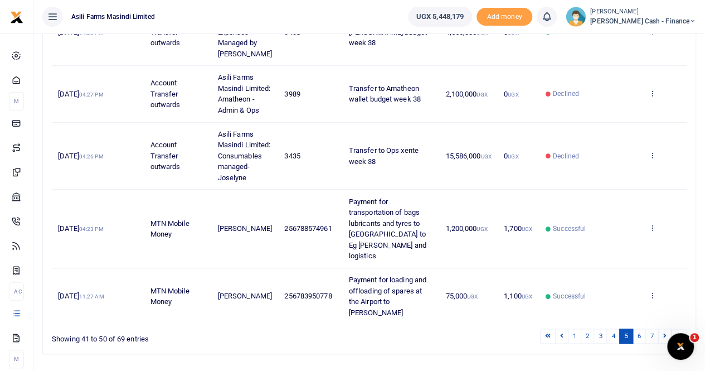
scroll to position [541, 0]
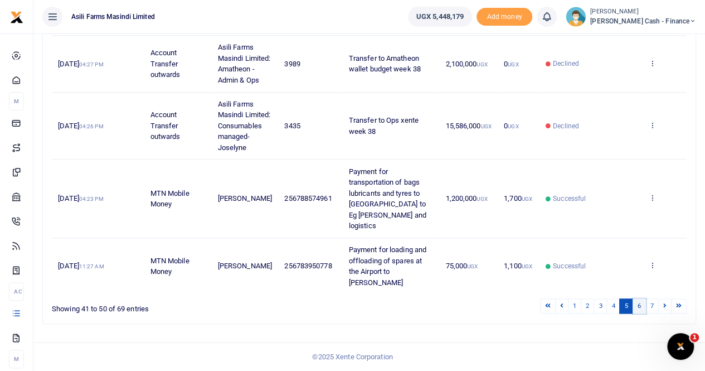
click at [641, 308] on link "6" at bounding box center [639, 305] width 13 height 15
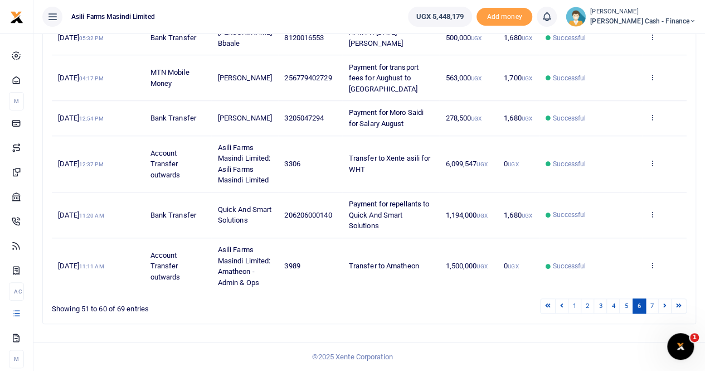
scroll to position [399, 0]
click at [669, 22] on span "Petty Cash - Finance" at bounding box center [643, 21] width 106 height 10
click at [650, 41] on link "Switch accounts" at bounding box center [616, 41] width 88 height 16
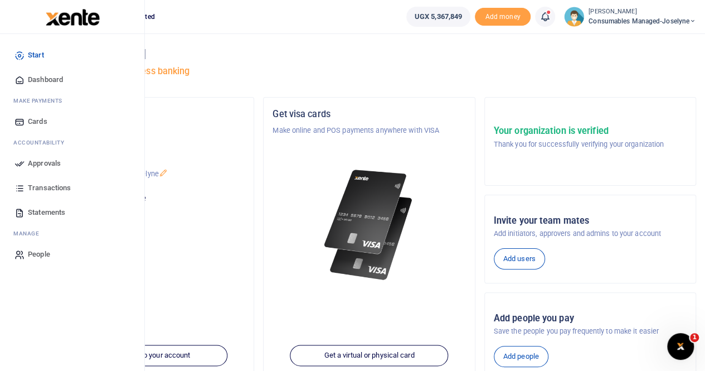
click at [52, 188] on span "Transactions" at bounding box center [49, 187] width 43 height 11
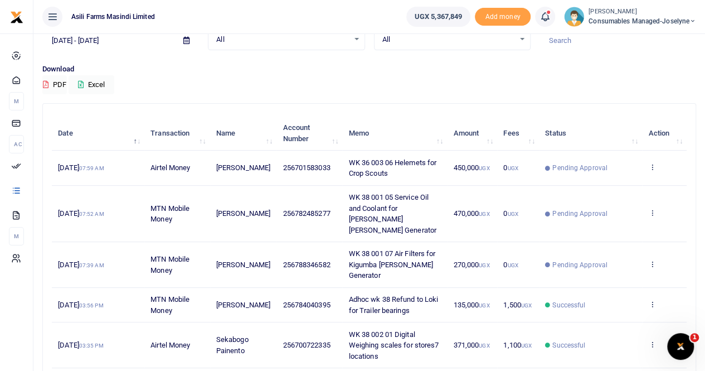
scroll to position [302, 0]
